Goal: Task Accomplishment & Management: Complete application form

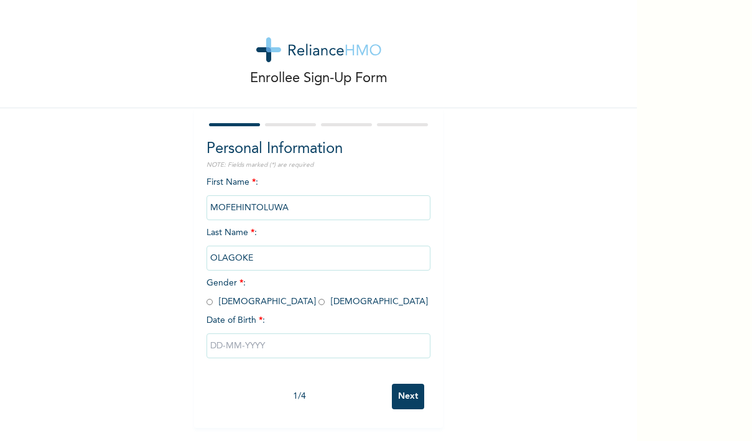
click at [292, 342] on input "text" at bounding box center [319, 345] width 224 height 25
select select "8"
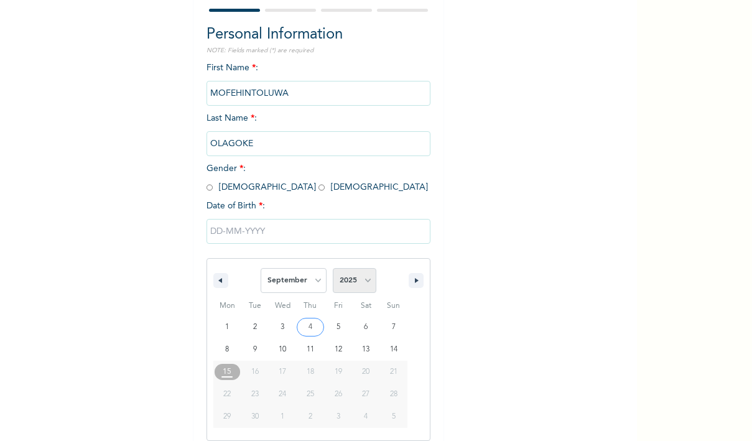
select select "1999"
select select "5"
type input "[DATE]"
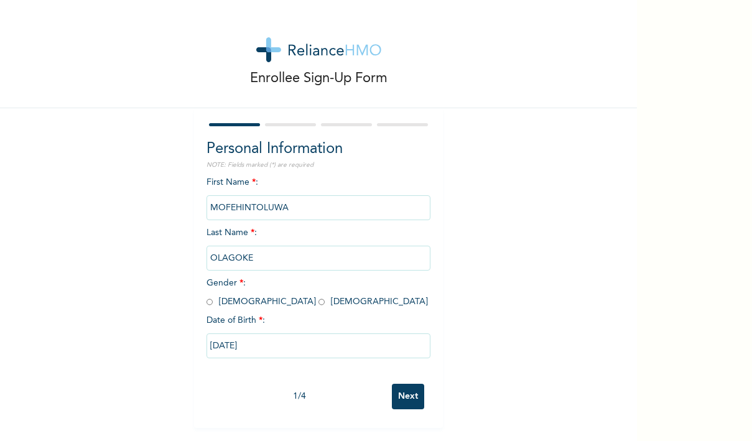
click at [408, 399] on input "Next" at bounding box center [408, 397] width 32 height 26
click at [319, 302] on input "radio" at bounding box center [322, 302] width 6 height 12
radio input "true"
click at [399, 412] on div "1 / 4 Next" at bounding box center [319, 397] width 224 height 38
click at [399, 406] on input "Next" at bounding box center [408, 397] width 32 height 26
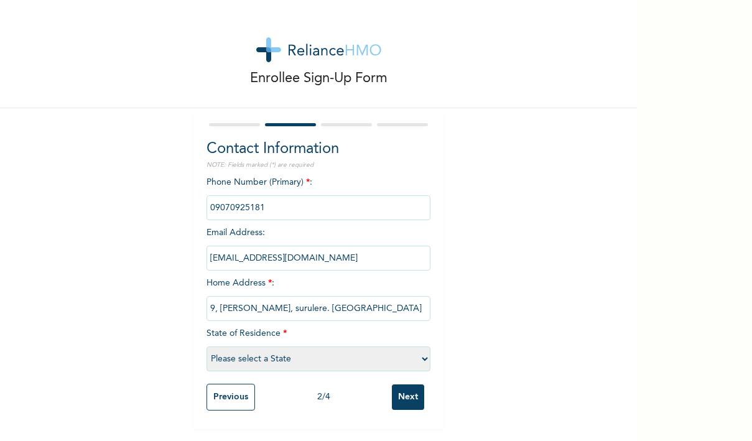
type input "9, [PERSON_NAME], surulere. [GEOGRAPHIC_DATA]"
select select "25"
click at [414, 391] on input "Next" at bounding box center [408, 397] width 32 height 26
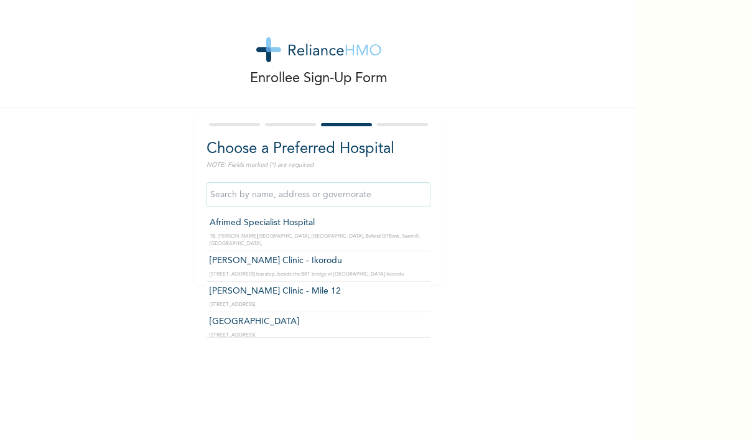
click at [264, 192] on input "text" at bounding box center [319, 194] width 224 height 25
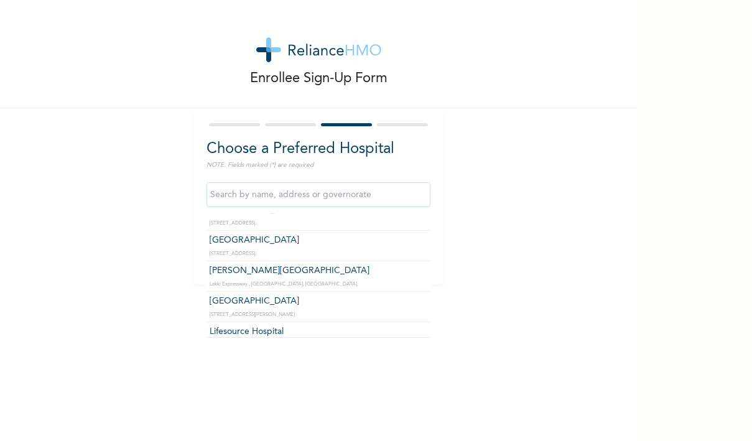
scroll to position [335, 0]
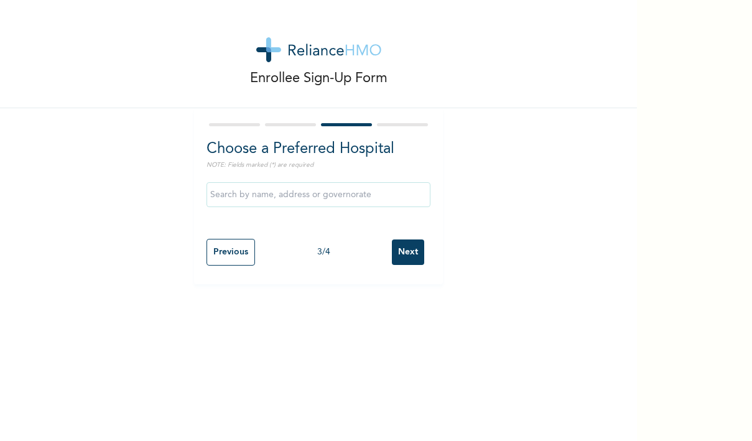
click at [198, 226] on div "Enrollee Sign-Up Form Choose a Preferred Hospital NOTE: Fields marked (*) are r…" at bounding box center [318, 142] width 637 height 284
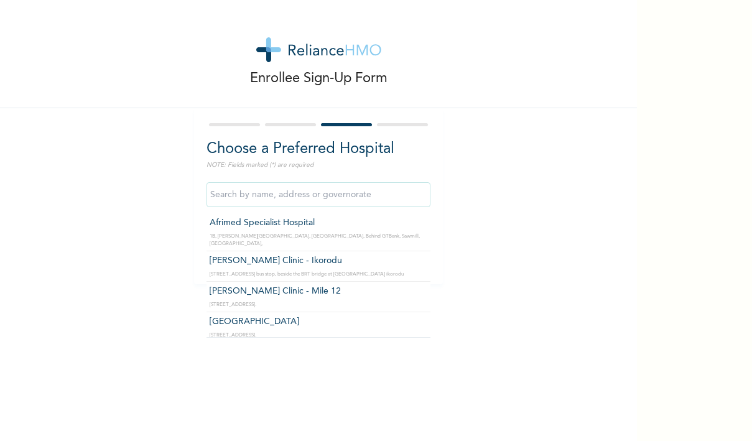
click at [245, 200] on input "text" at bounding box center [319, 194] width 224 height 25
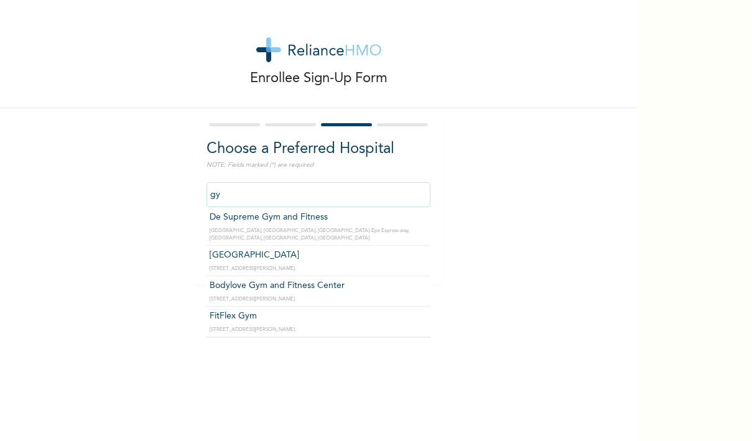
scroll to position [742, 0]
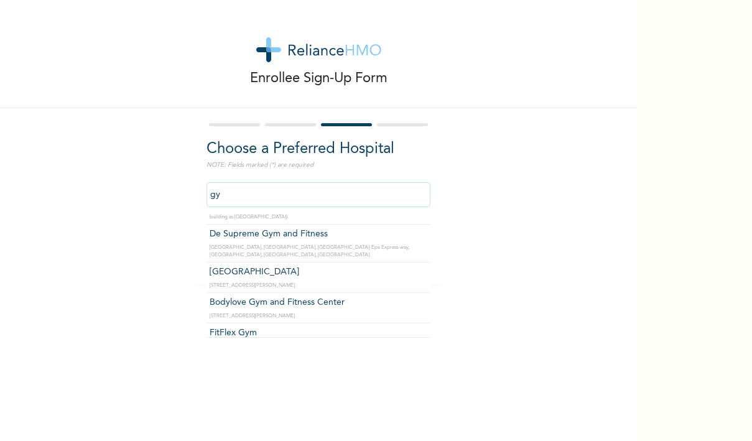
type input "gym"
click at [408, 253] on input "Next" at bounding box center [408, 253] width 32 height 26
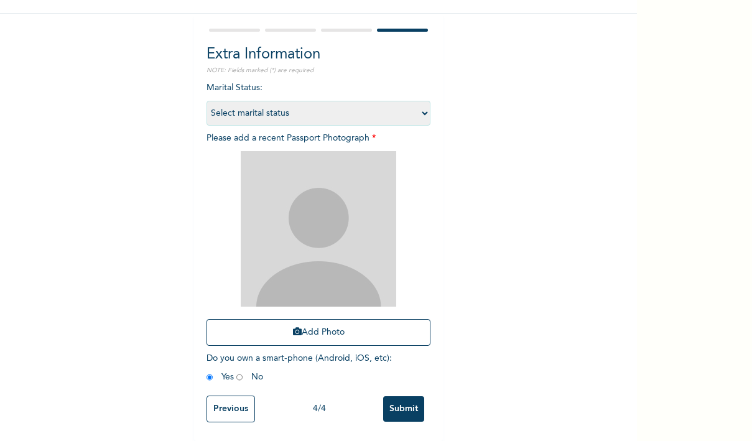
scroll to position [0, 0]
click at [225, 408] on input "Previous" at bounding box center [231, 409] width 49 height 27
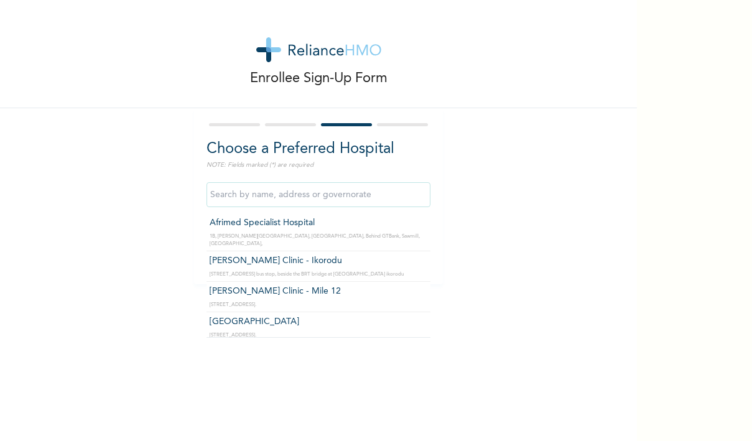
click at [267, 98] on div "Enrollee Sign-Up Form Choose a Preferred Hospital NOTE: Fields marked (*) are r…" at bounding box center [318, 142] width 637 height 284
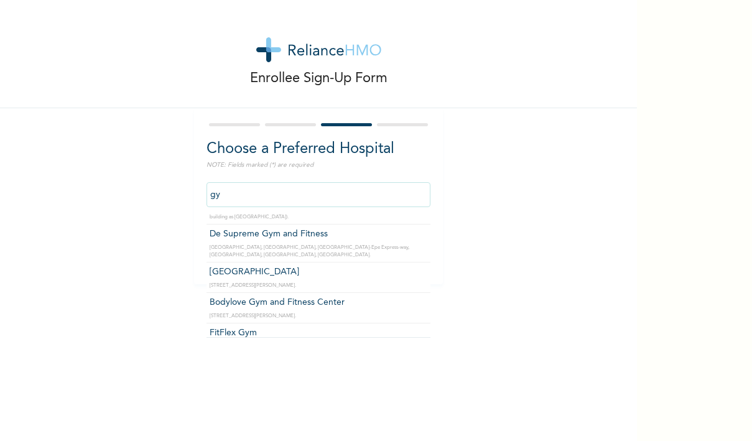
type input "g"
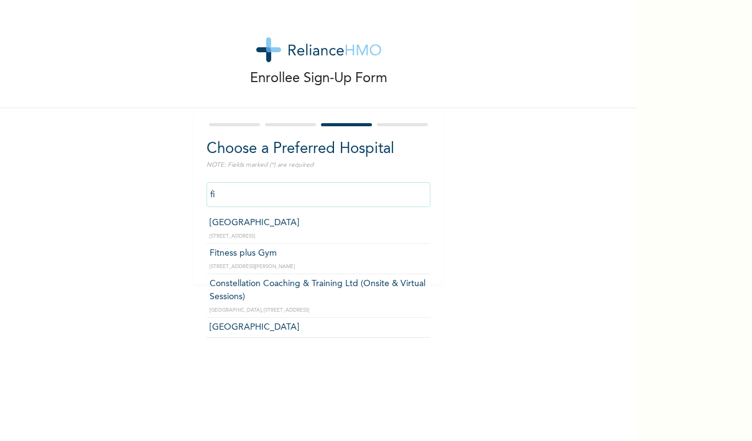
type input "f"
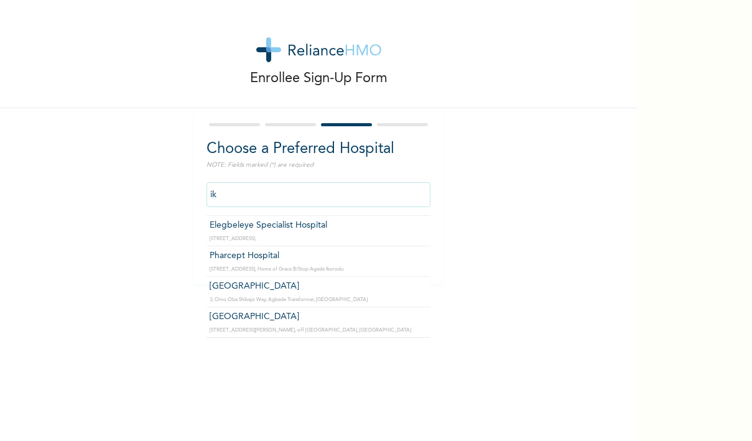
type input "i"
type input "s"
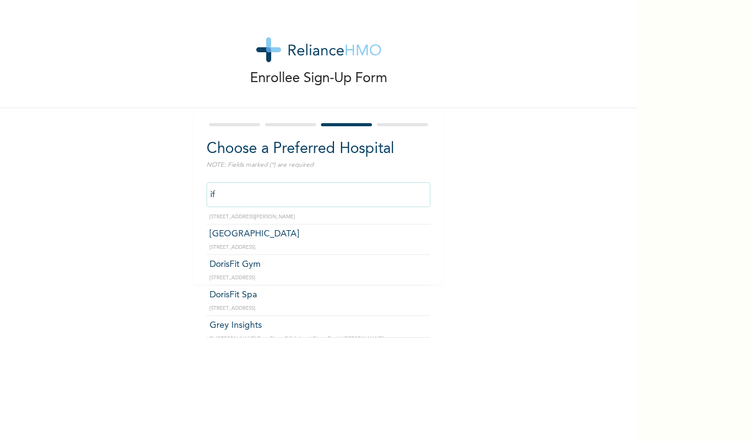
scroll to position [896, 0]
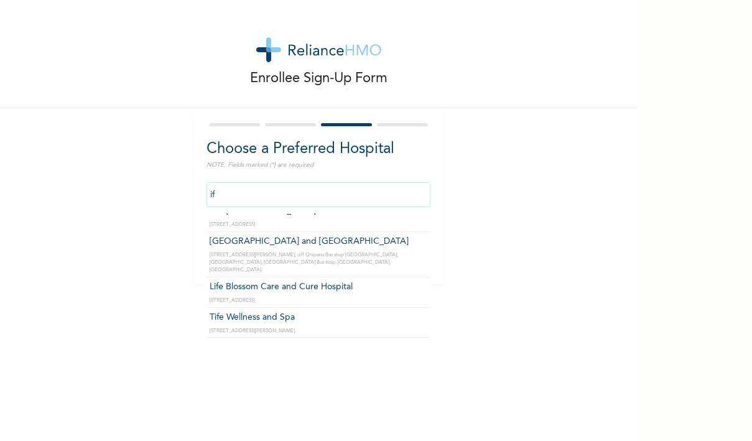
type input "i"
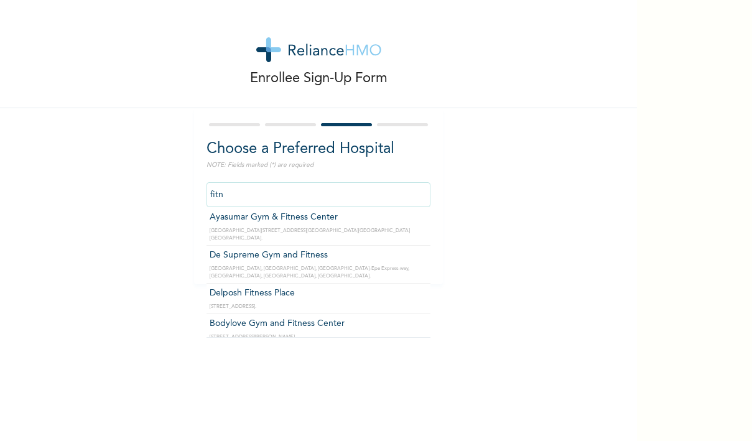
scroll to position [647, 0]
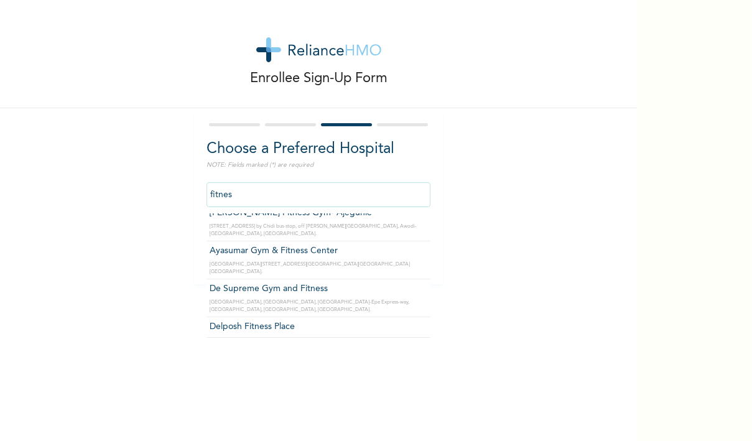
type input "fitness"
click at [229, 198] on input "fitness" at bounding box center [319, 194] width 224 height 25
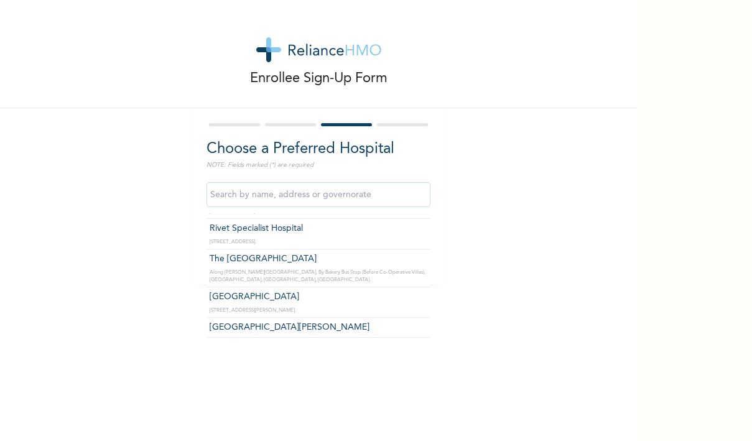
click at [255, 394] on div "Enrollee Sign-Up Form Choose a Preferred Hospital NOTE: Fields marked (*) are r…" at bounding box center [318, 220] width 637 height 441
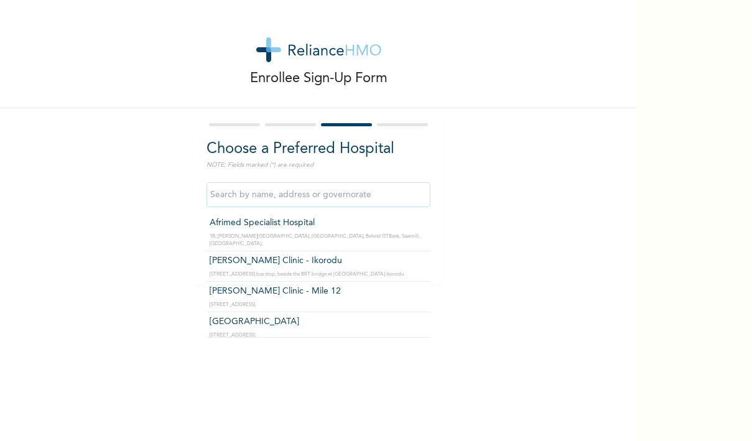
click at [238, 197] on input "text" at bounding box center [319, 194] width 224 height 25
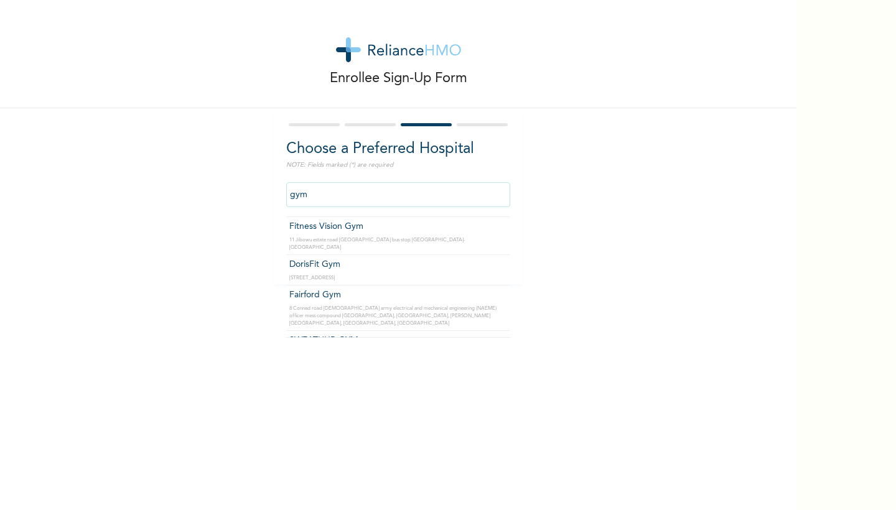
scroll to position [119, 0]
click at [302, 195] on input "gym" at bounding box center [398, 194] width 224 height 25
click at [303, 195] on input "gym" at bounding box center [398, 194] width 224 height 25
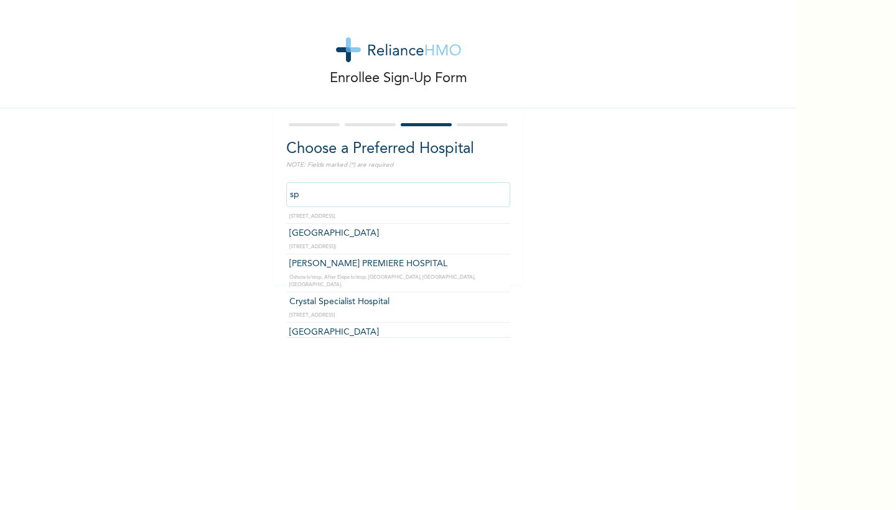
type input "spa"
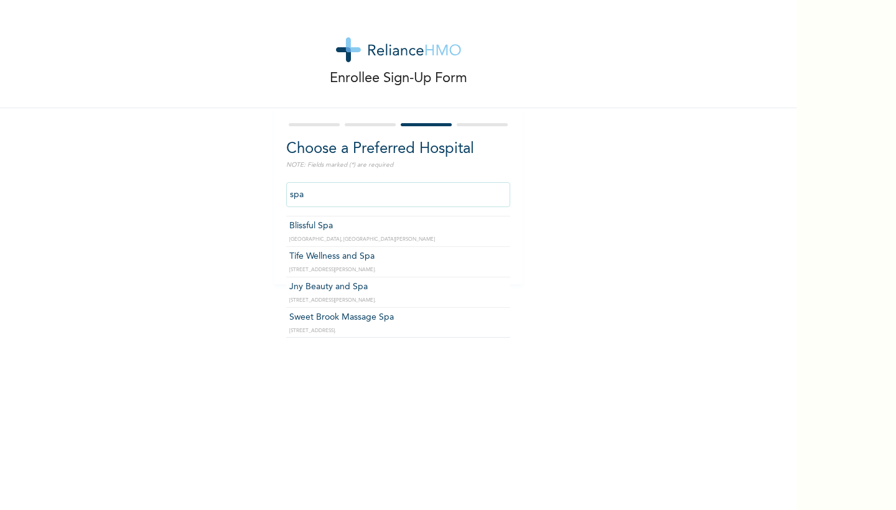
click at [487, 253] on input "Next" at bounding box center [488, 253] width 32 height 26
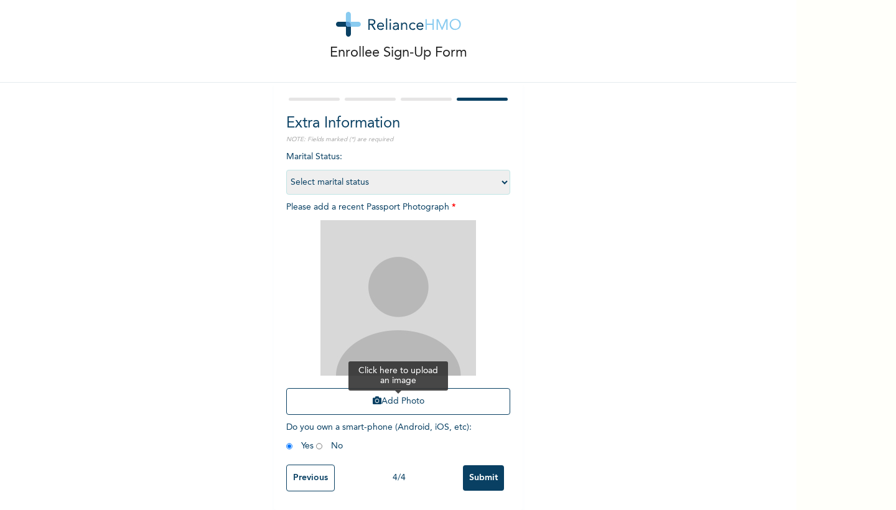
scroll to position [27, 0]
click at [303, 440] on input "Previous" at bounding box center [310, 478] width 49 height 27
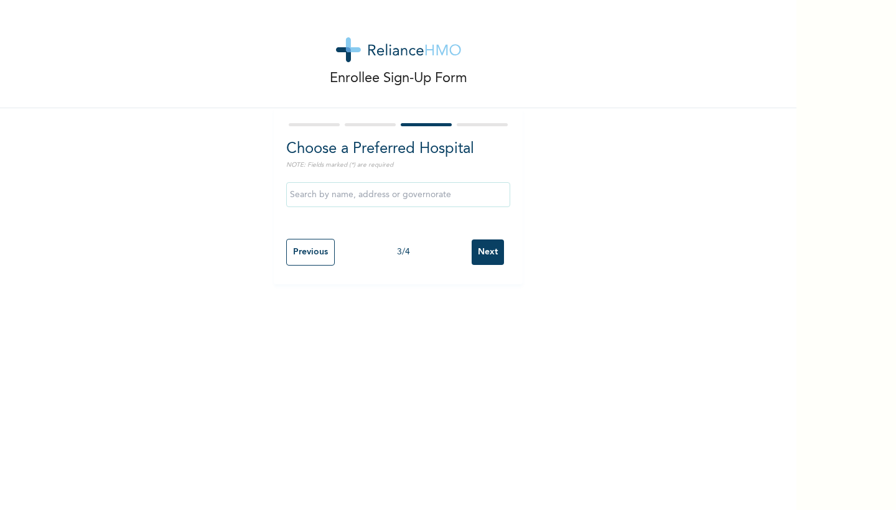
scroll to position [0, 0]
click at [338, 197] on input "text" at bounding box center [398, 194] width 224 height 25
click at [670, 118] on div "Enrollee Sign-Up Form Choose a Preferred Hospital NOTE: Fields marked (*) are r…" at bounding box center [398, 142] width 796 height 284
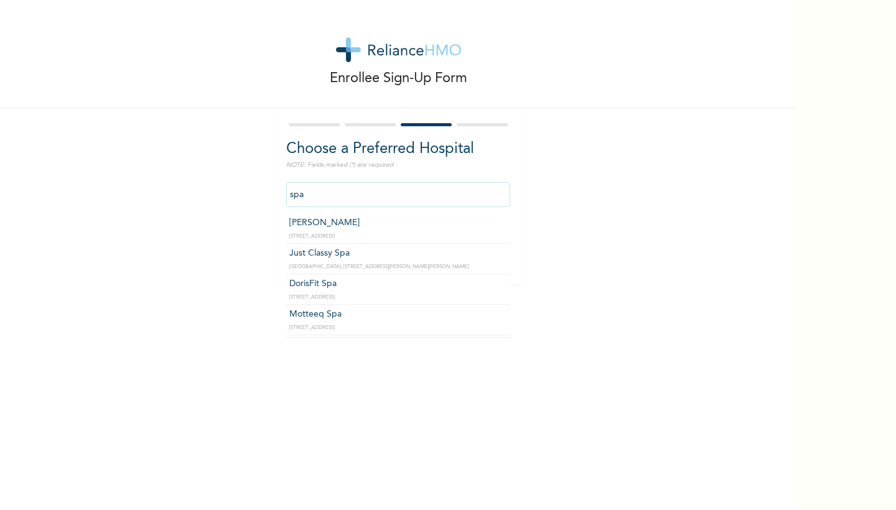
click at [340, 202] on input "spa" at bounding box center [398, 194] width 224 height 25
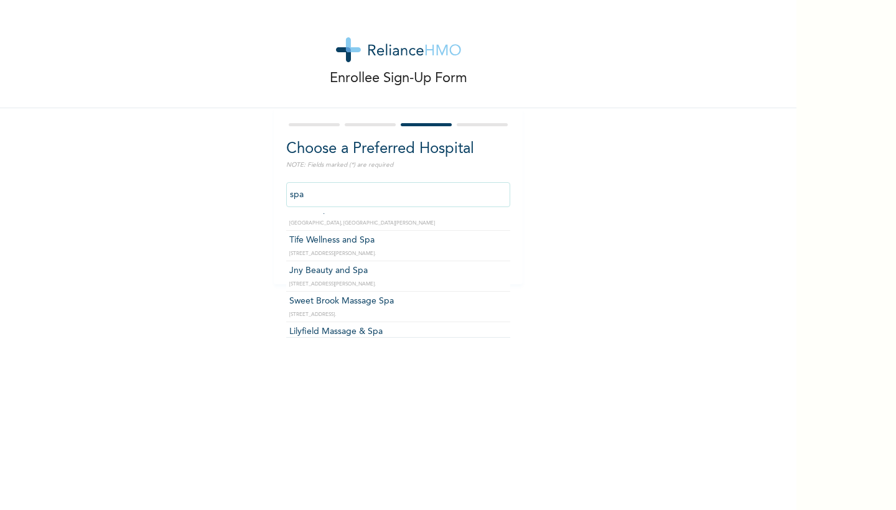
scroll to position [136, 0]
type input "Sweet Brook Massage Spa"
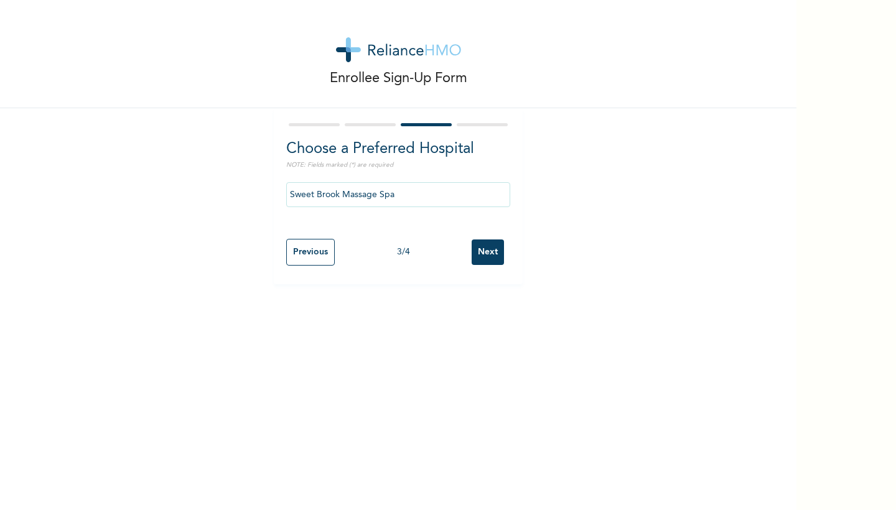
click at [483, 249] on input "Next" at bounding box center [488, 253] width 32 height 26
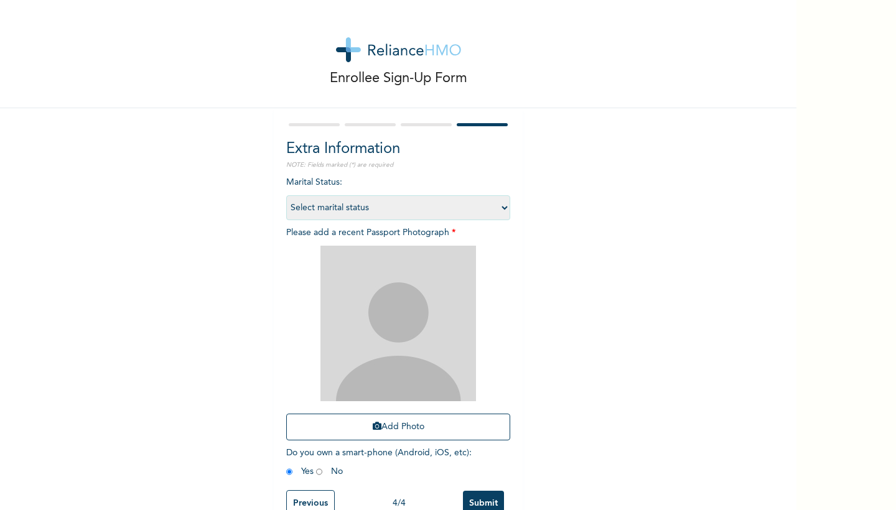
select select "1"
click at [391, 423] on button "Add Photo" at bounding box center [398, 427] width 224 height 27
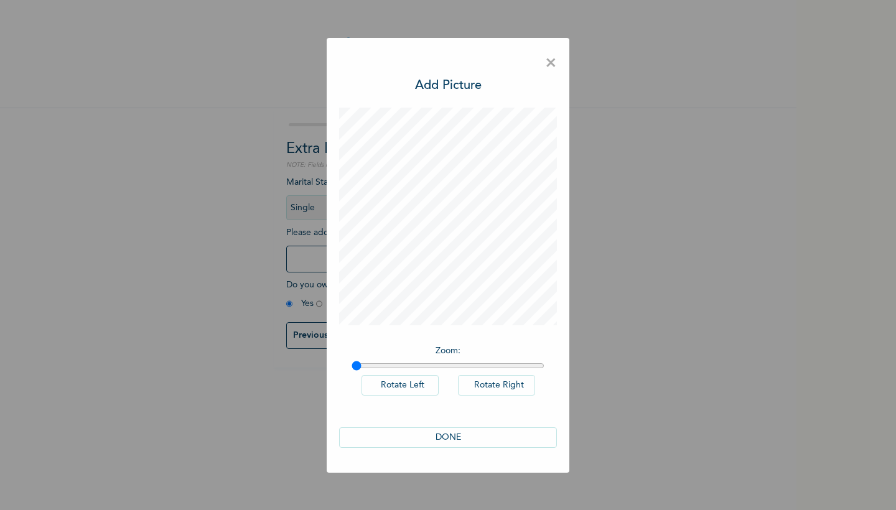
click at [435, 440] on button "DONE" at bounding box center [448, 437] width 218 height 21
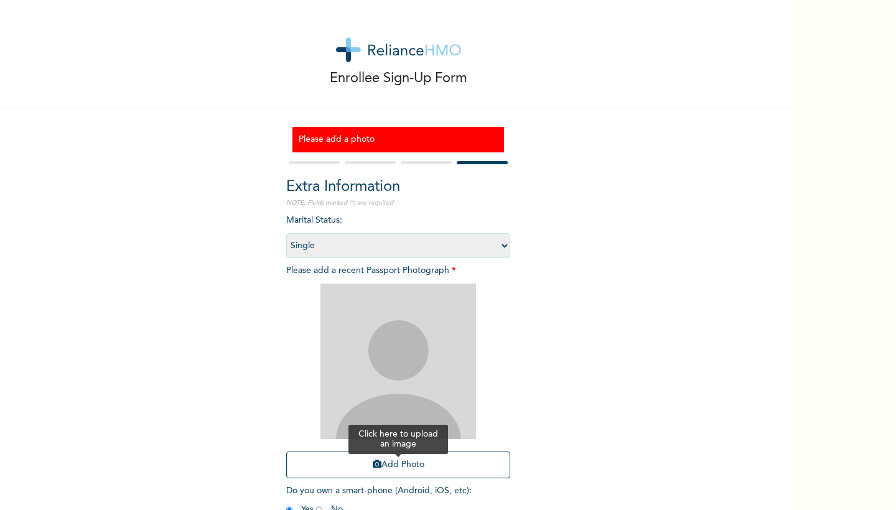
click at [398, 440] on button "Add Photo" at bounding box center [398, 465] width 224 height 27
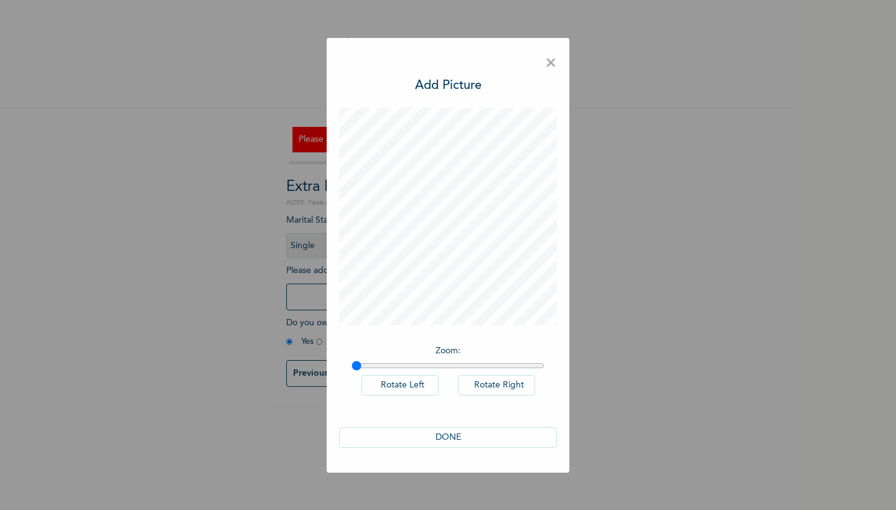
click at [460, 434] on button "DONE" at bounding box center [448, 437] width 218 height 21
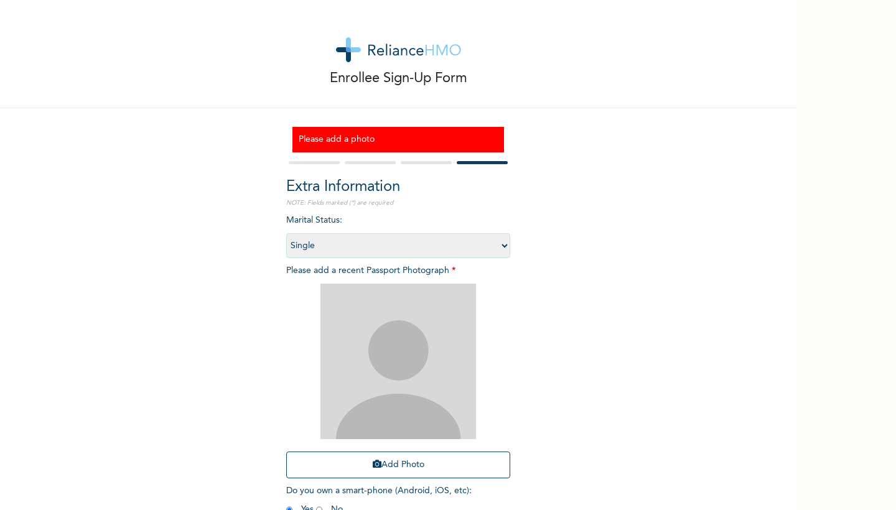
click at [398, 440] on button "Add Photo" at bounding box center [398, 465] width 224 height 27
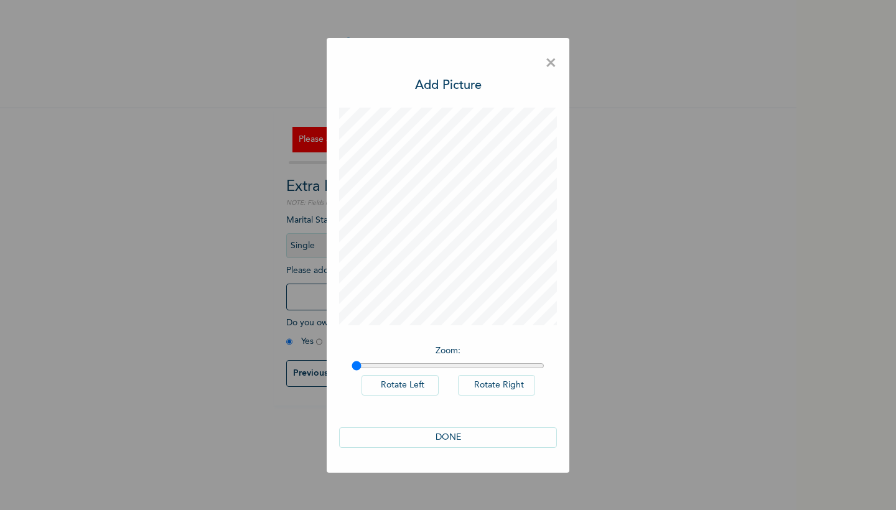
click at [451, 427] on div "DONE" at bounding box center [448, 437] width 218 height 45
click at [450, 438] on button "DONE" at bounding box center [448, 437] width 218 height 21
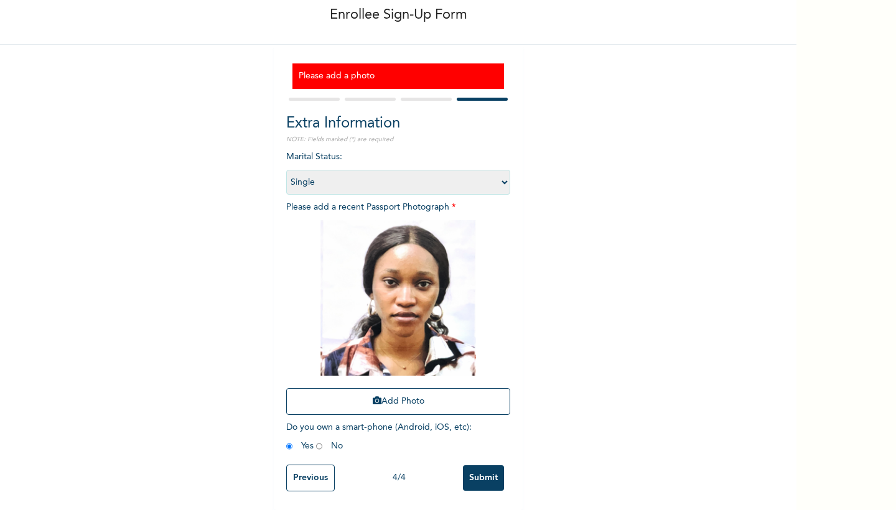
scroll to position [65, 0]
click at [480, 440] on input "Submit" at bounding box center [483, 478] width 41 height 26
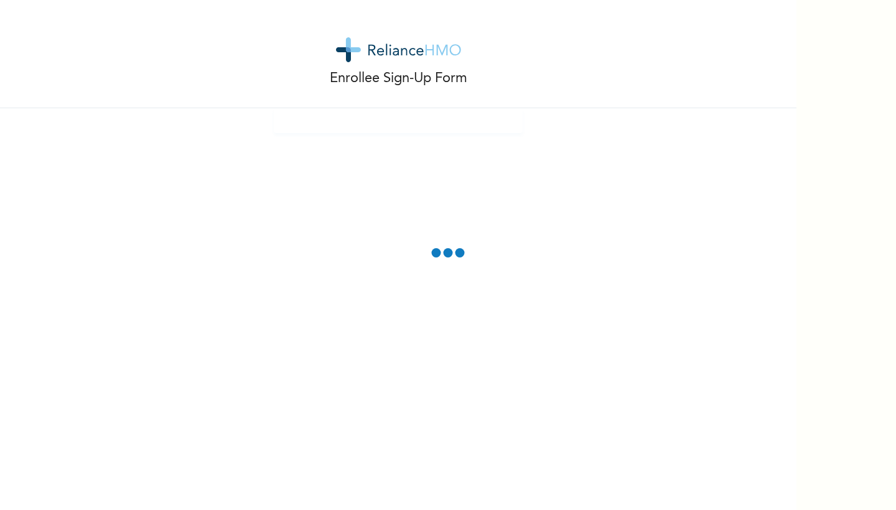
scroll to position [0, 0]
